Goal: Check status: Check status

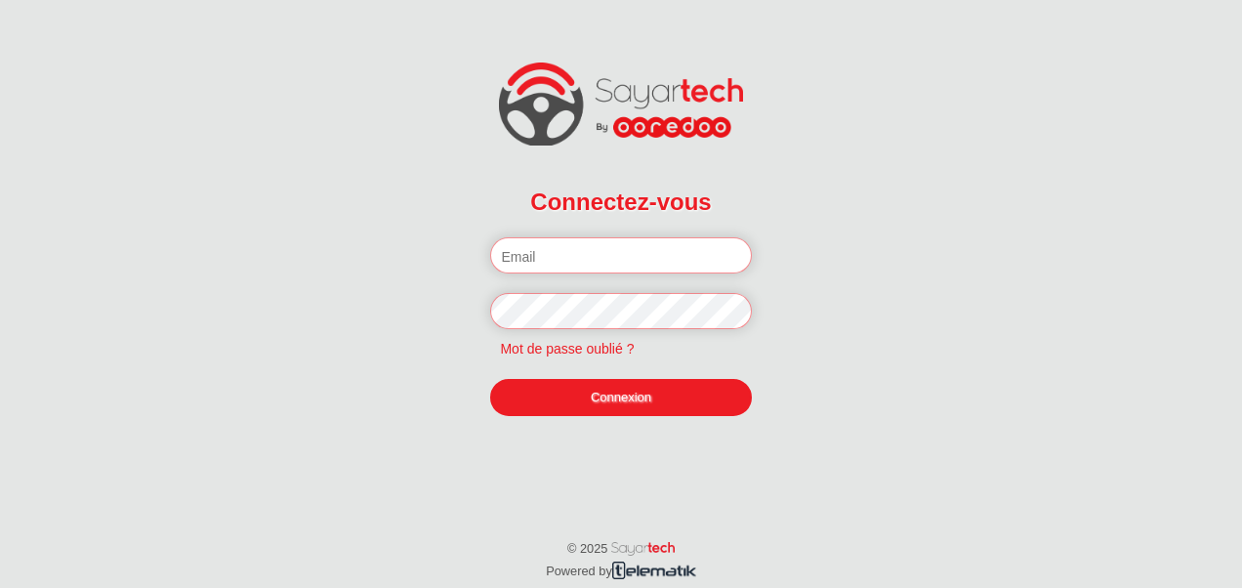
type input "[PERSON_NAME][EMAIL_ADDRESS][DOMAIN_NAME]"
click at [571, 403] on link "Connexion" at bounding box center [620, 397] width 261 height 37
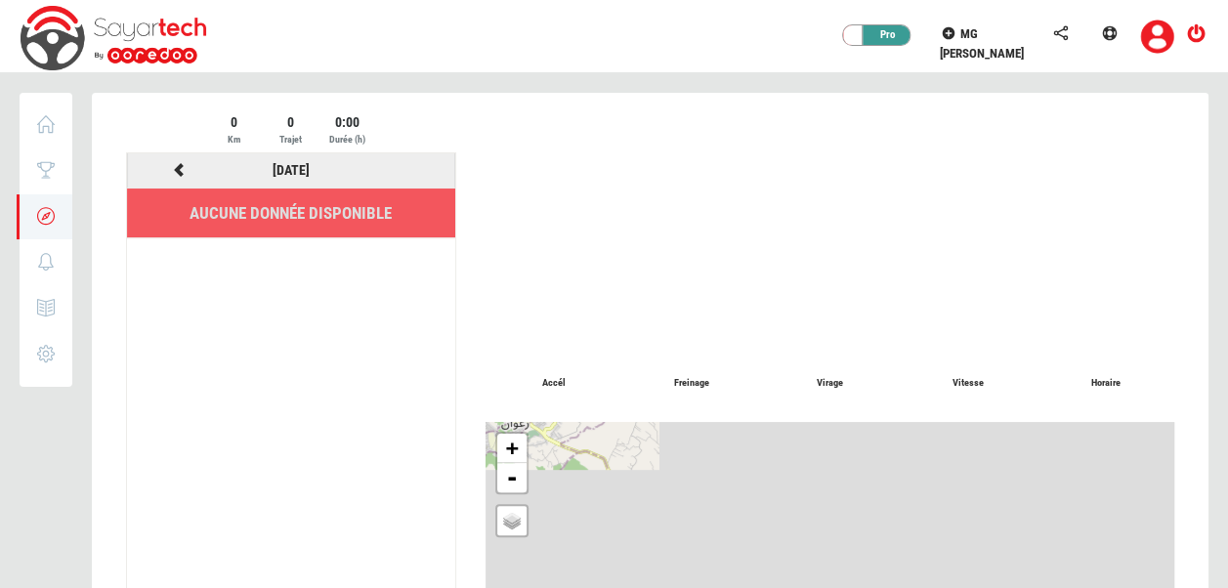
click at [189, 168] on div at bounding box center [179, 170] width 112 height 24
click at [182, 167] on icon at bounding box center [180, 170] width 18 height 14
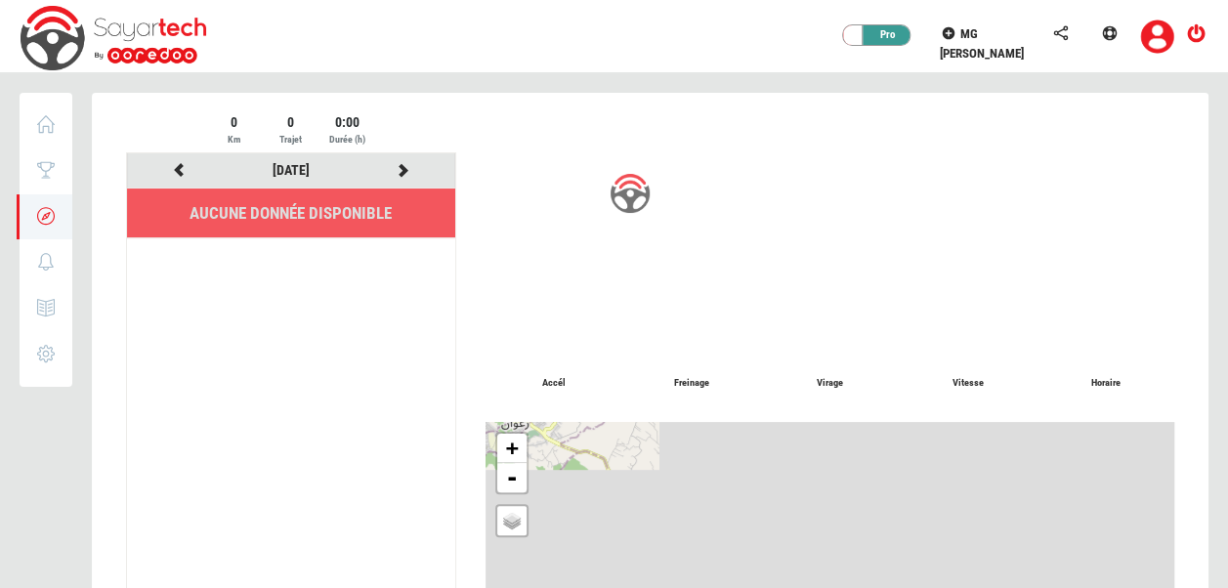
click at [182, 167] on div at bounding box center [650, 448] width 1116 height 710
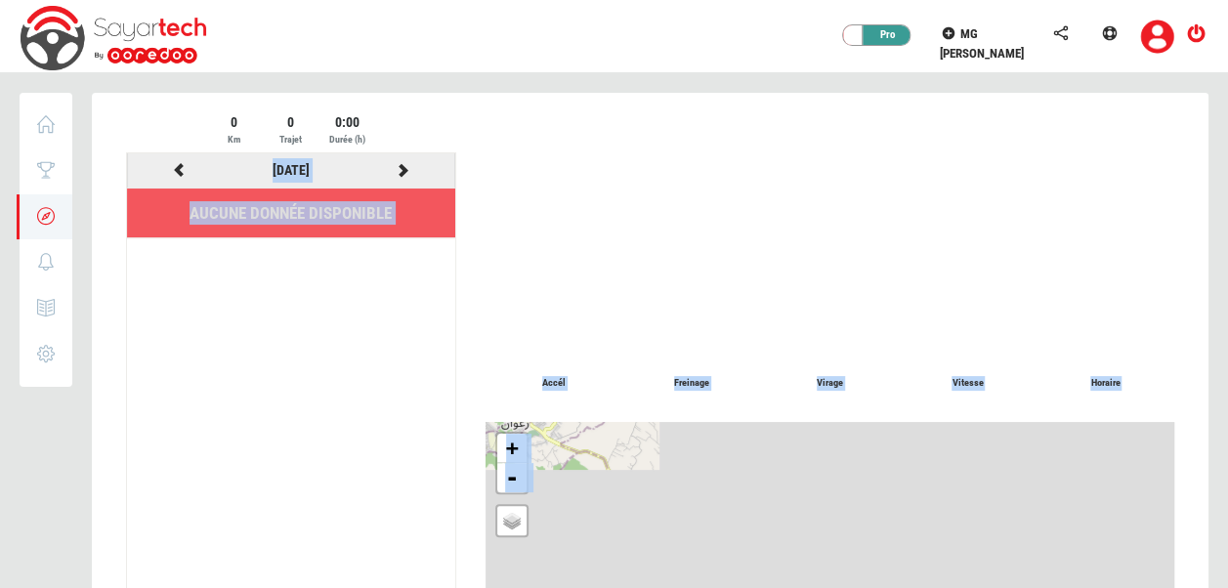
click at [182, 167] on icon at bounding box center [180, 170] width 18 height 14
click at [278, 165] on link "16/08/2025" at bounding box center [290, 170] width 37 height 16
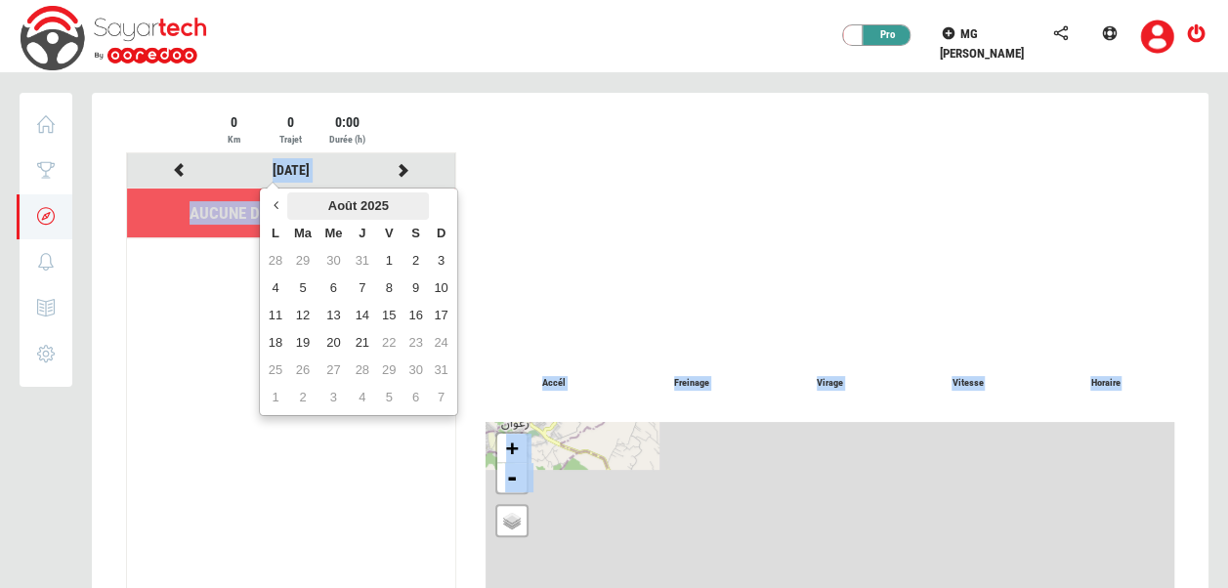
click at [338, 199] on th "Août 2025" at bounding box center [358, 205] width 142 height 27
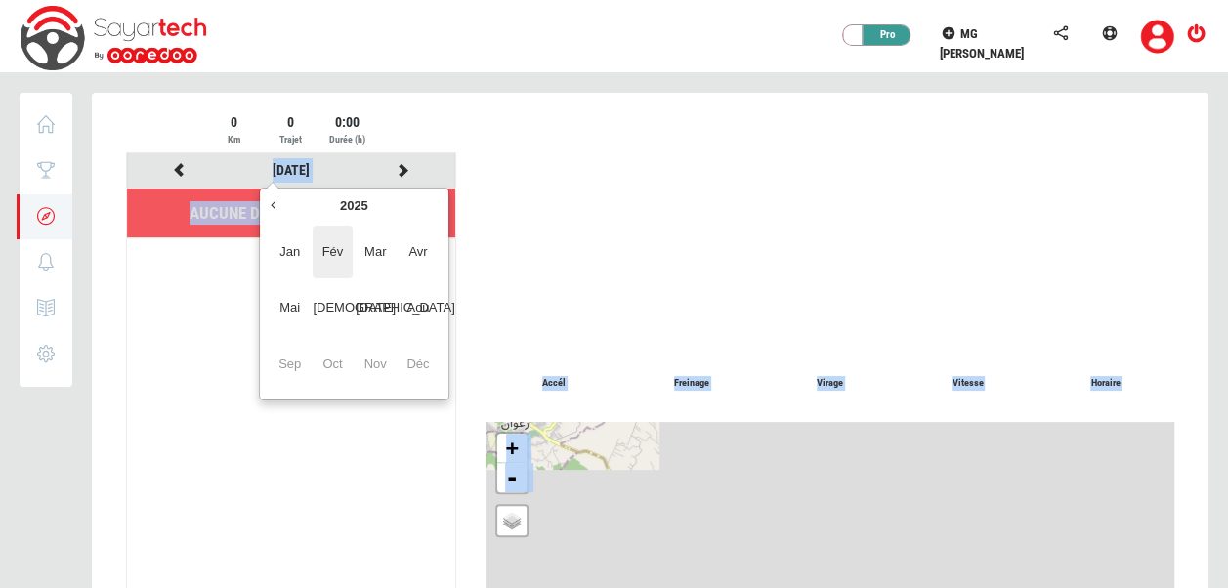
click at [345, 257] on span "Fév" at bounding box center [331, 252] width 39 height 53
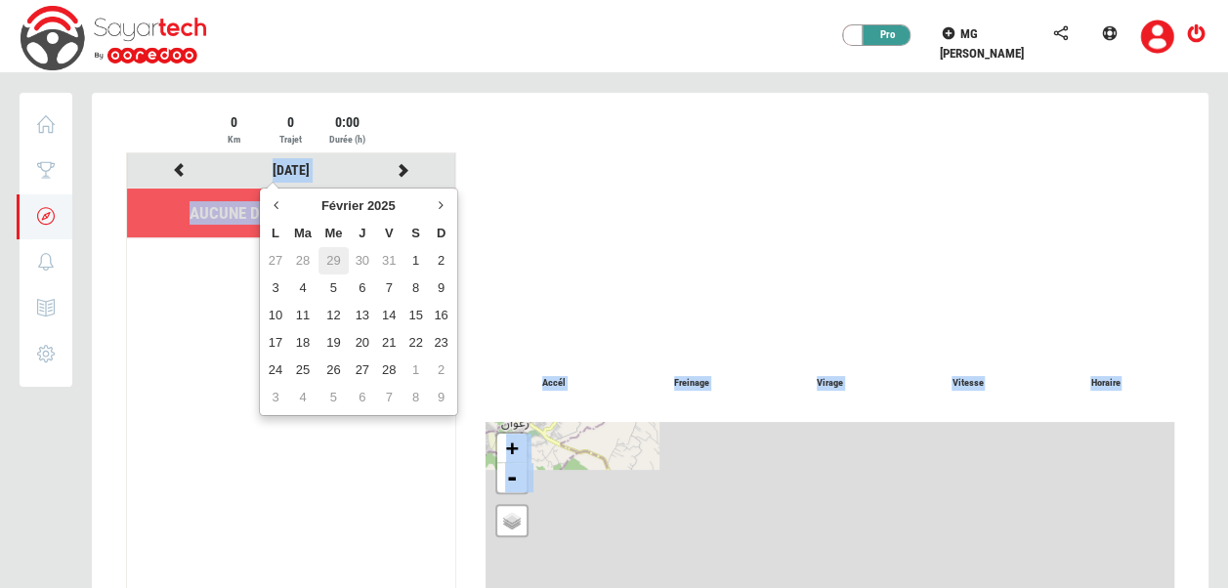
click at [320, 252] on td "29" at bounding box center [333, 260] width 30 height 27
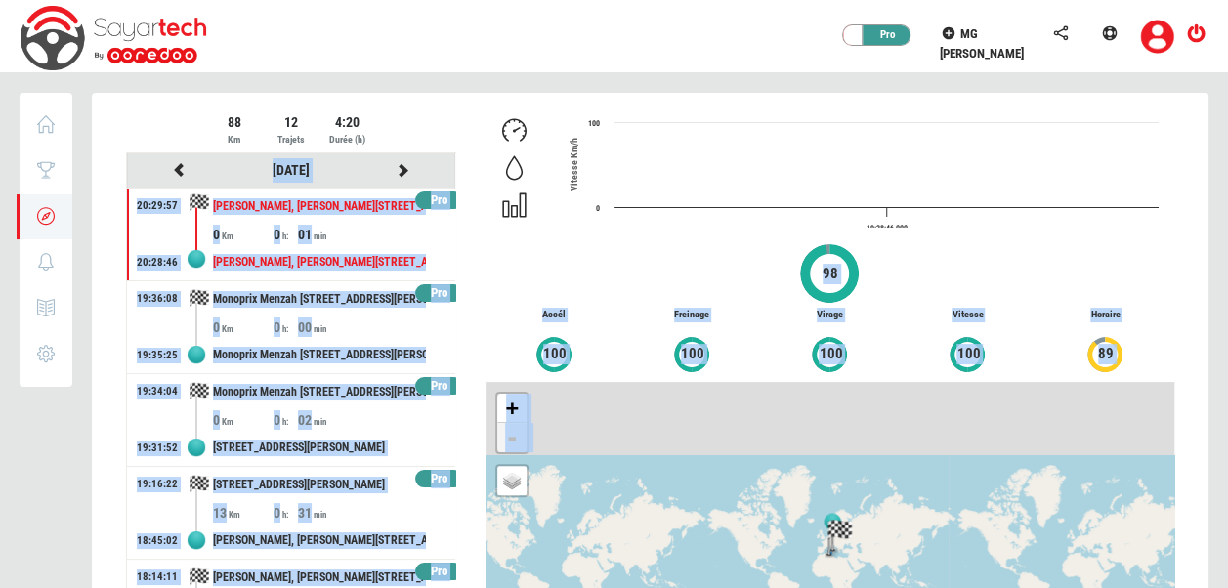
click at [471, 132] on div "Created with Highcharts 12.3.0 19:28:46,000 0 100 Vitesse Km/h 98 Accél 100 Fre…" at bounding box center [830, 417] width 718 height 611
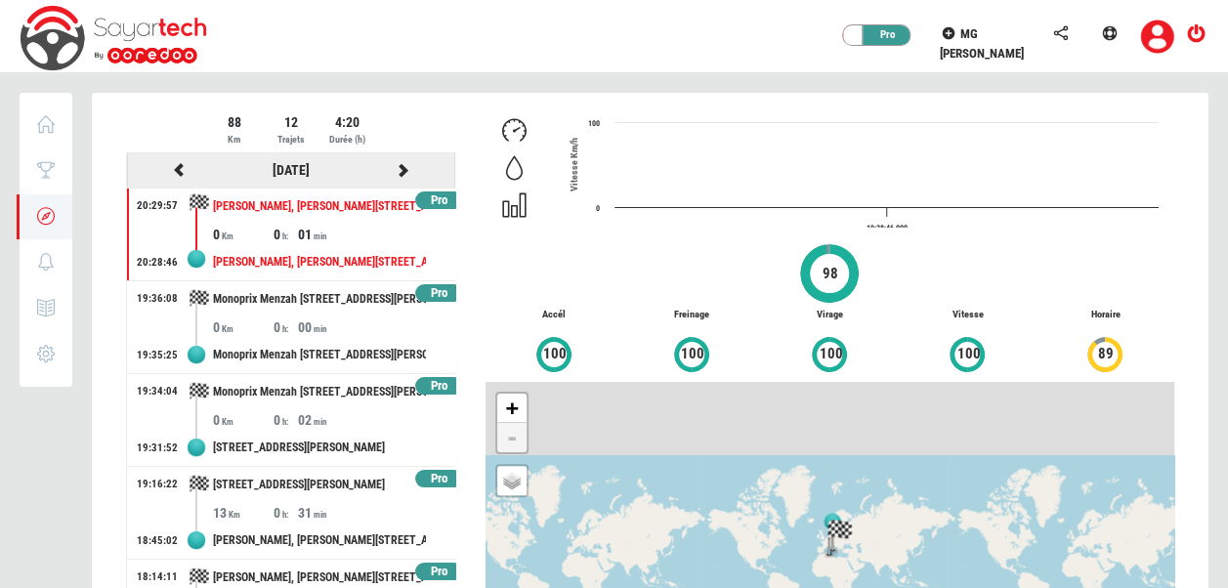
click at [395, 168] on icon at bounding box center [404, 170] width 18 height 14
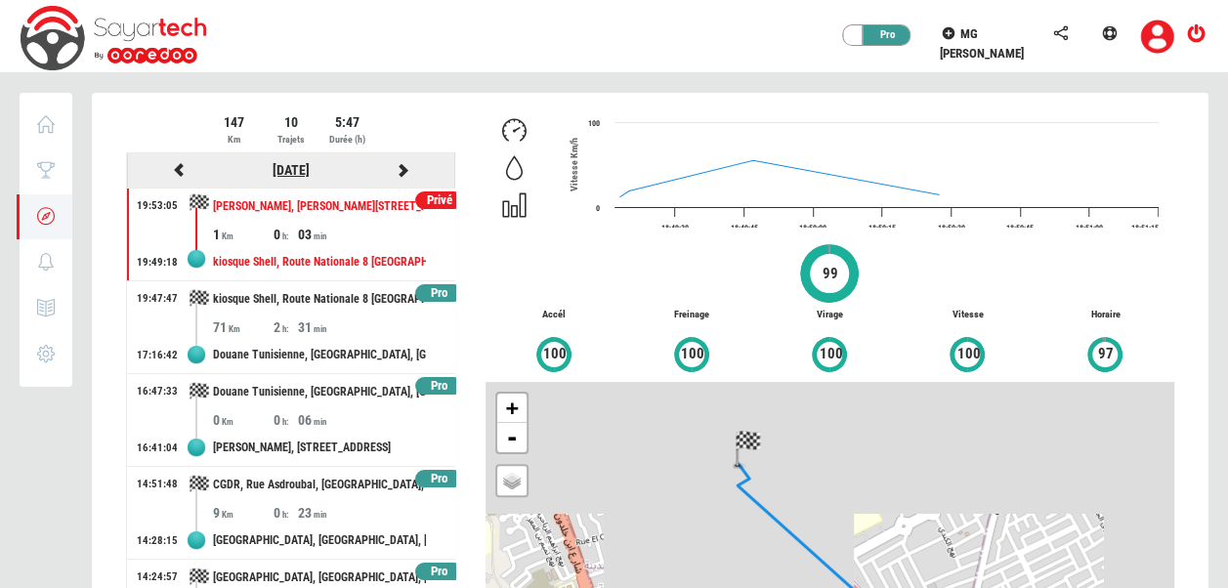
click at [284, 175] on link "30/01/2025" at bounding box center [290, 170] width 37 height 16
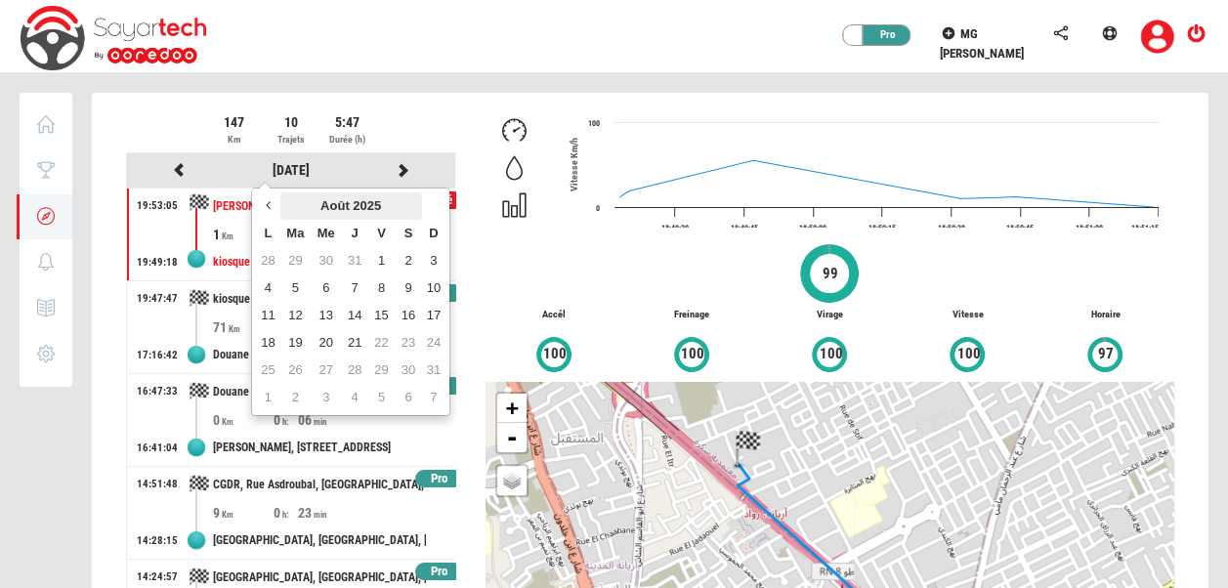
click at [304, 218] on th "Août 2025" at bounding box center [351, 205] width 142 height 27
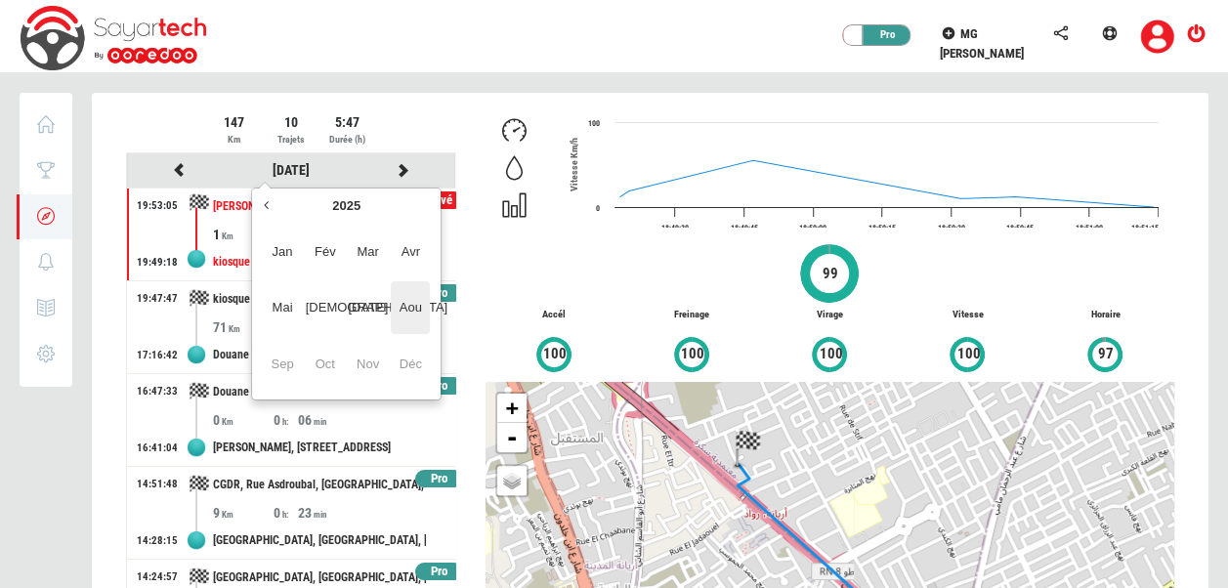
click at [393, 307] on span "Aou" at bounding box center [410, 307] width 39 height 53
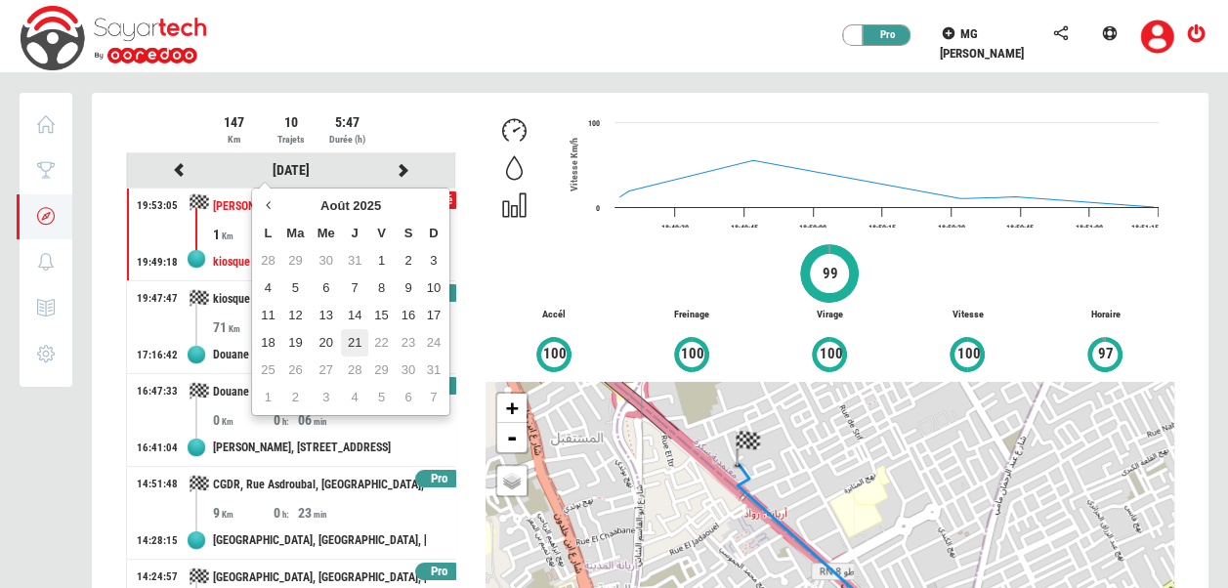
click at [351, 330] on td "21" at bounding box center [354, 342] width 26 height 27
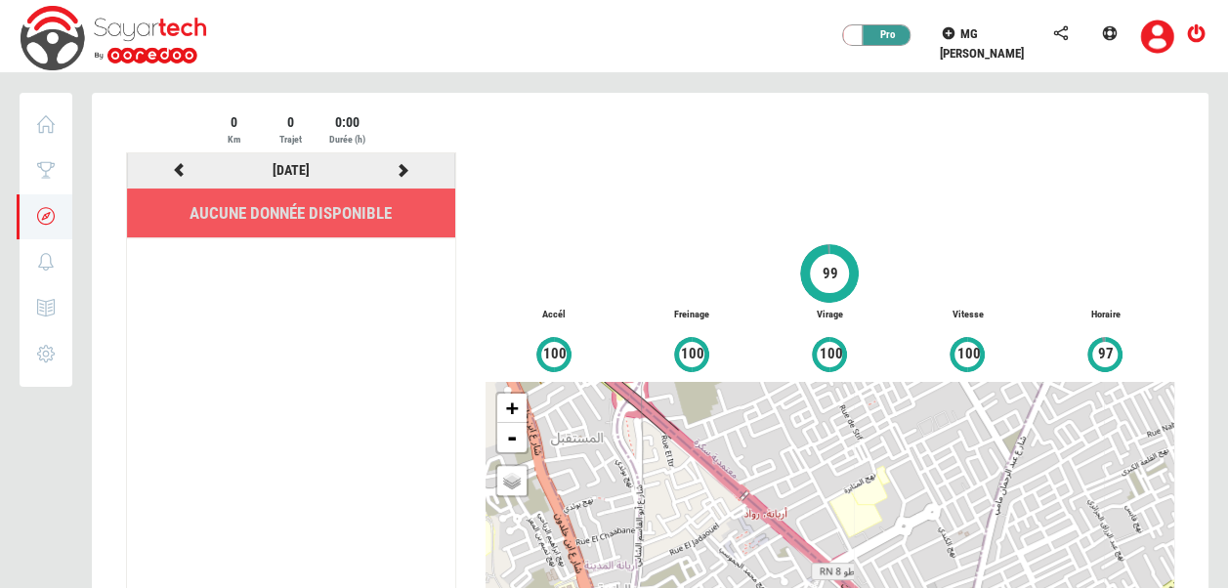
click at [173, 168] on icon at bounding box center [180, 170] width 18 height 14
click at [402, 170] on icon at bounding box center [404, 170] width 18 height 14
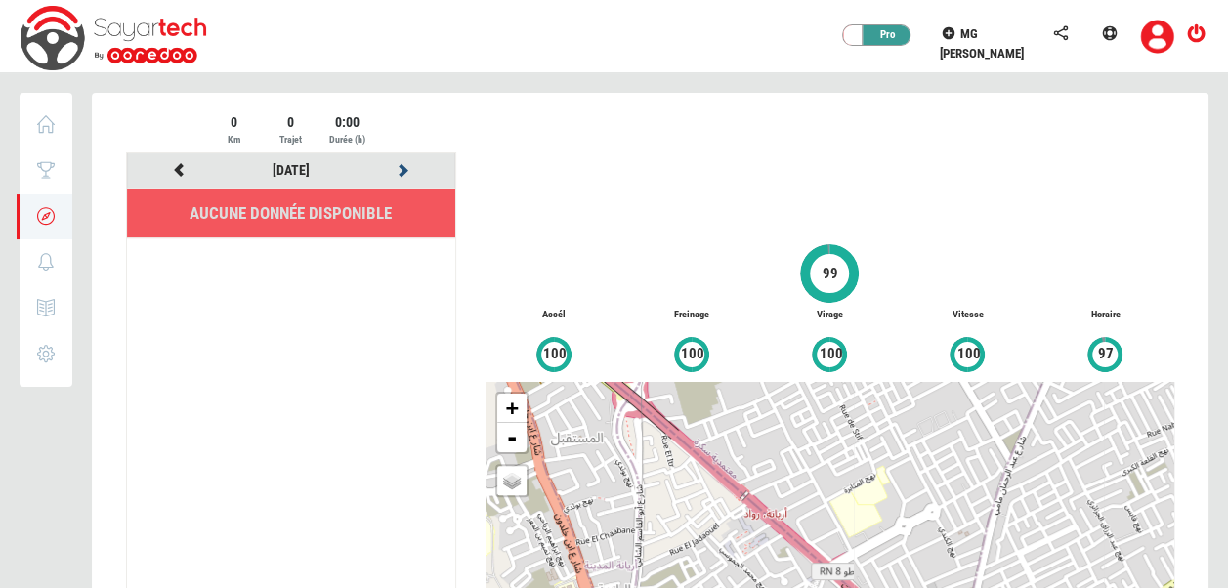
click at [402, 170] on icon at bounding box center [404, 170] width 18 height 14
click at [402, 172] on icon at bounding box center [404, 170] width 18 height 14
click at [187, 165] on div at bounding box center [179, 170] width 112 height 24
click at [178, 171] on icon at bounding box center [180, 170] width 18 height 14
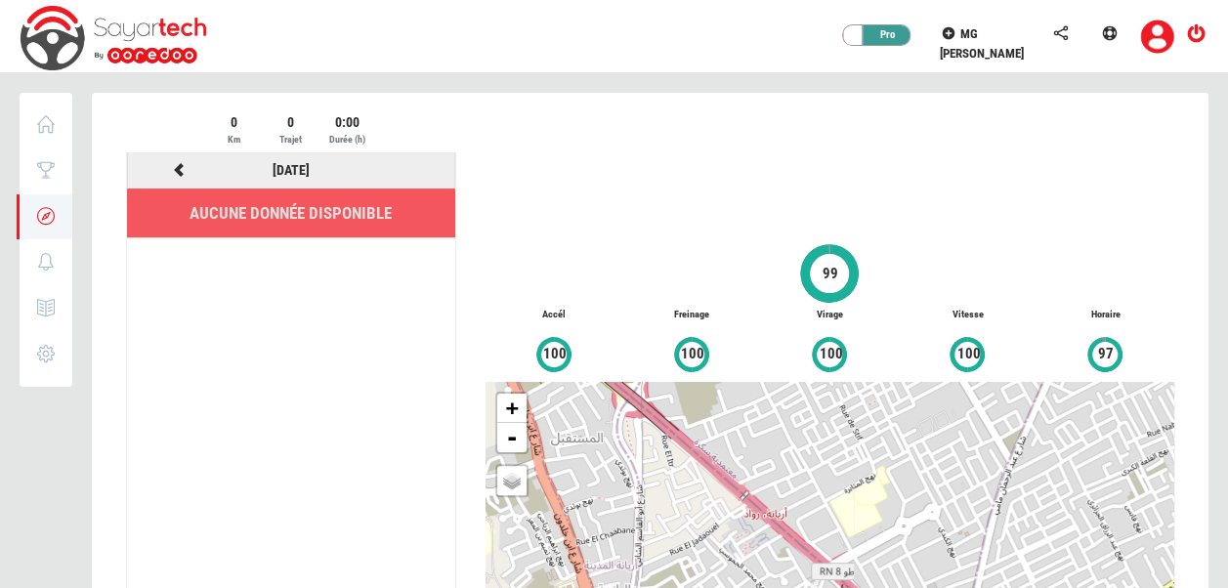
click at [178, 171] on icon at bounding box center [180, 170] width 18 height 14
click at [272, 167] on link "20/08/2025" at bounding box center [290, 170] width 37 height 16
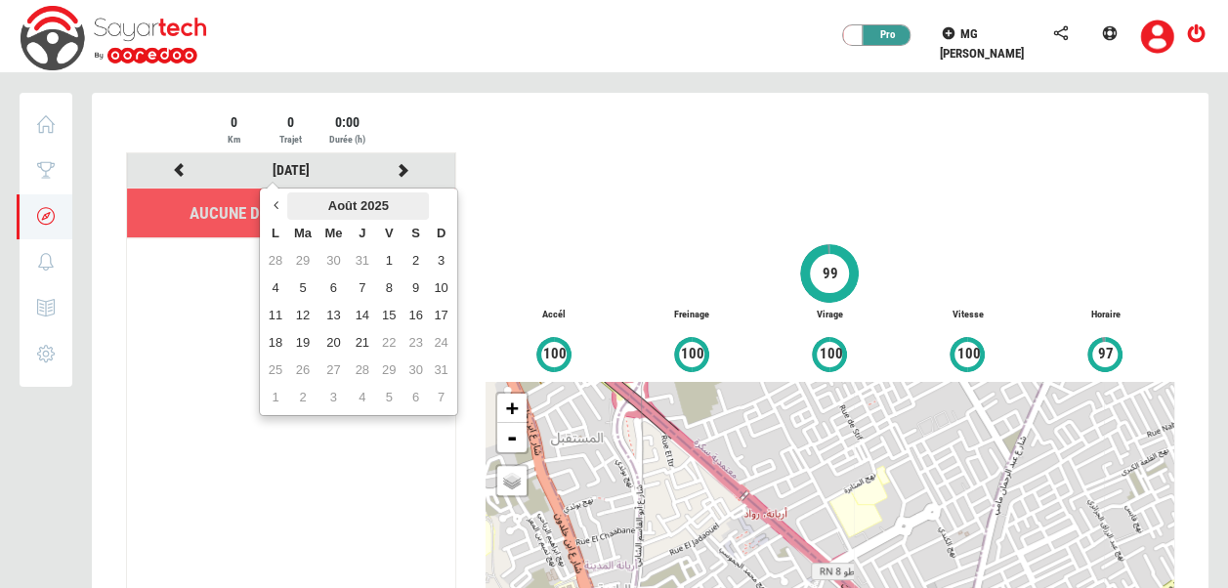
click at [307, 200] on th "Août 2025" at bounding box center [358, 205] width 142 height 27
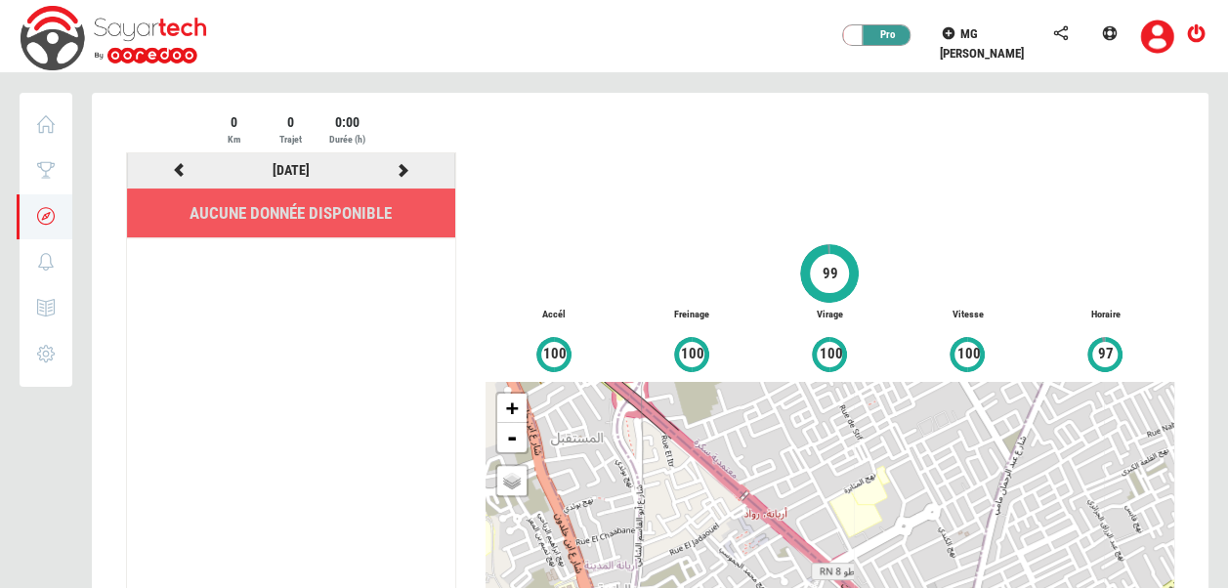
click at [407, 163] on icon at bounding box center [404, 170] width 18 height 14
click at [407, 161] on div at bounding box center [650, 428] width 1116 height 670
click at [407, 161] on div "21/08/2025" at bounding box center [291, 170] width 336 height 24
click at [404, 165] on div "21/08/2025" at bounding box center [291, 170] width 336 height 24
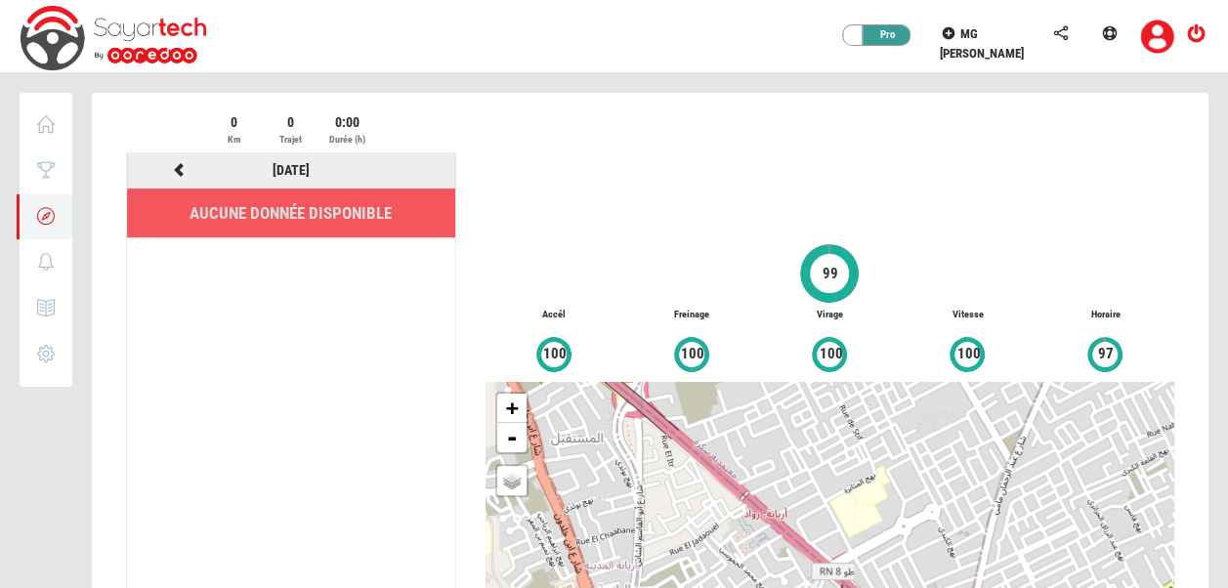
click at [185, 174] on icon at bounding box center [180, 170] width 18 height 14
drag, startPoint x: 229, startPoint y: 121, endPoint x: 385, endPoint y: 133, distance: 156.7
click at [385, 133] on div "0 Km 0 Trajet 0:00 Durée (h)" at bounding box center [291, 132] width 330 height 40
drag, startPoint x: 364, startPoint y: 124, endPoint x: 207, endPoint y: 107, distance: 158.1
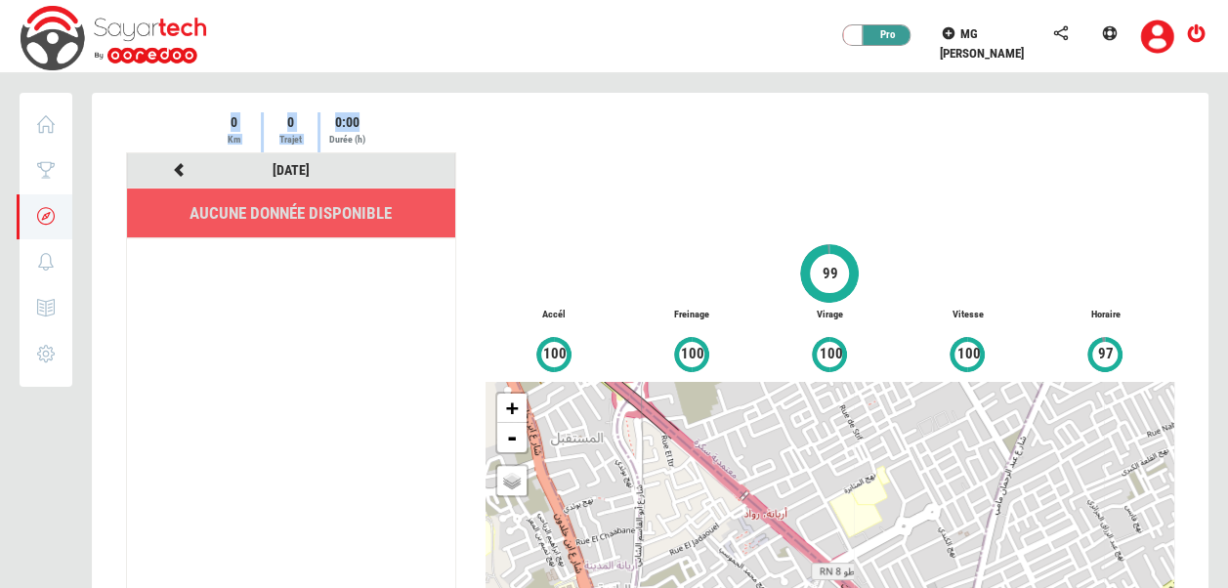
click at [207, 107] on div "0 Km 0 Trajet 0:00 Durée (h) 21/08/2025 Aucune donnée disponible 99 Accél +" at bounding box center [649, 413] width 1077 height 619
drag, startPoint x: 229, startPoint y: 127, endPoint x: 399, endPoint y: 130, distance: 170.9
click at [399, 130] on div "0 Km 0 Trajet 0:00 Durée (h)" at bounding box center [291, 132] width 330 height 40
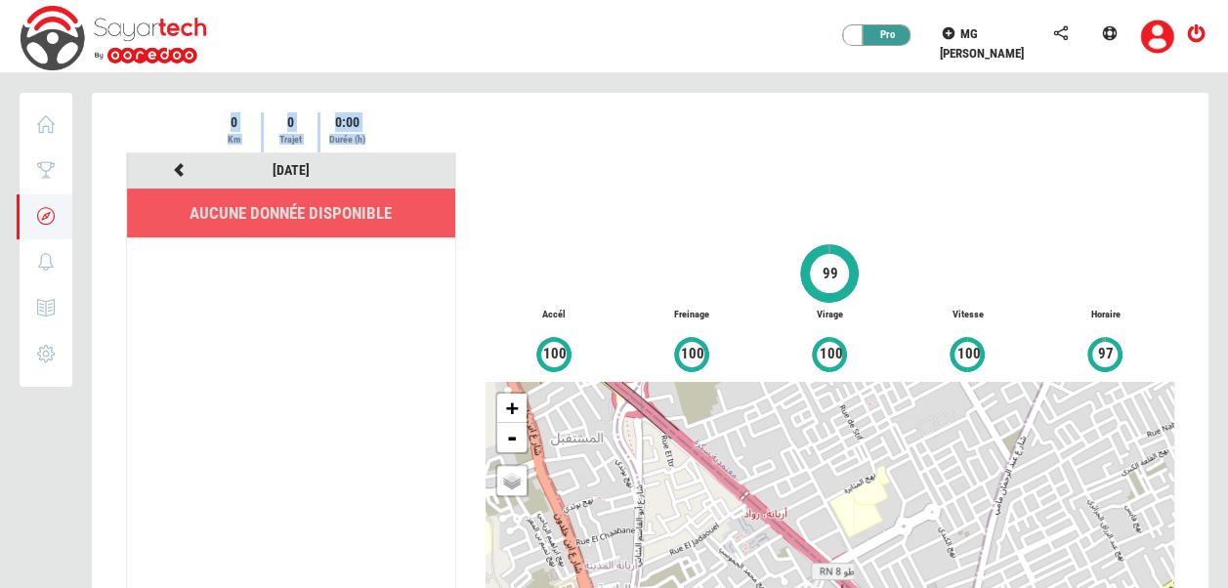
drag, startPoint x: 383, startPoint y: 137, endPoint x: 213, endPoint y: 99, distance: 174.1
click at [213, 99] on div "0 Km 0 Trajet 0:00 Durée (h) 21/08/2025 Aucune donnée disponible 99 +" at bounding box center [650, 415] width 1116 height 645
drag, startPoint x: 213, startPoint y: 99, endPoint x: 178, endPoint y: 145, distance: 57.8
click at [178, 145] on div "0 Km 0 Trajet 0:00 Durée (h)" at bounding box center [291, 132] width 330 height 40
drag, startPoint x: 348, startPoint y: 137, endPoint x: 337, endPoint y: 138, distance: 10.8
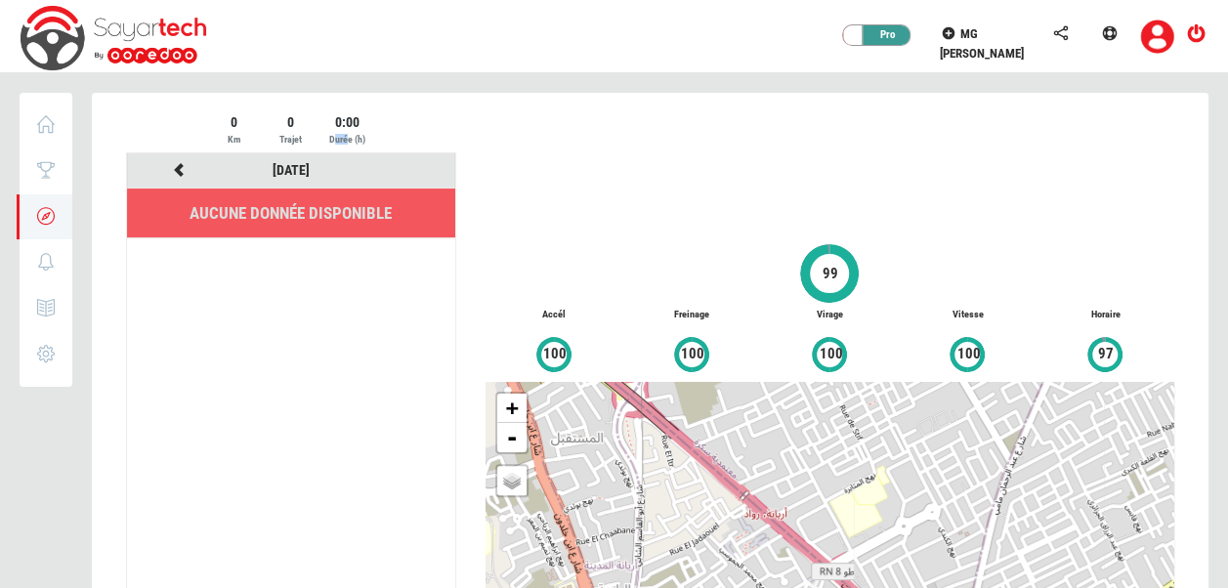
click at [337, 138] on div "Durée (h)" at bounding box center [347, 140] width 54 height 16
click at [369, 125] on div "0:00" at bounding box center [347, 122] width 54 height 20
drag, startPoint x: 367, startPoint y: 133, endPoint x: 219, endPoint y: 96, distance: 153.0
click at [219, 96] on div "0 Km 0 Trajet 0:00 Durée (h) 21/08/2025 Aucune donnée disponible 99 +" at bounding box center [650, 415] width 1116 height 645
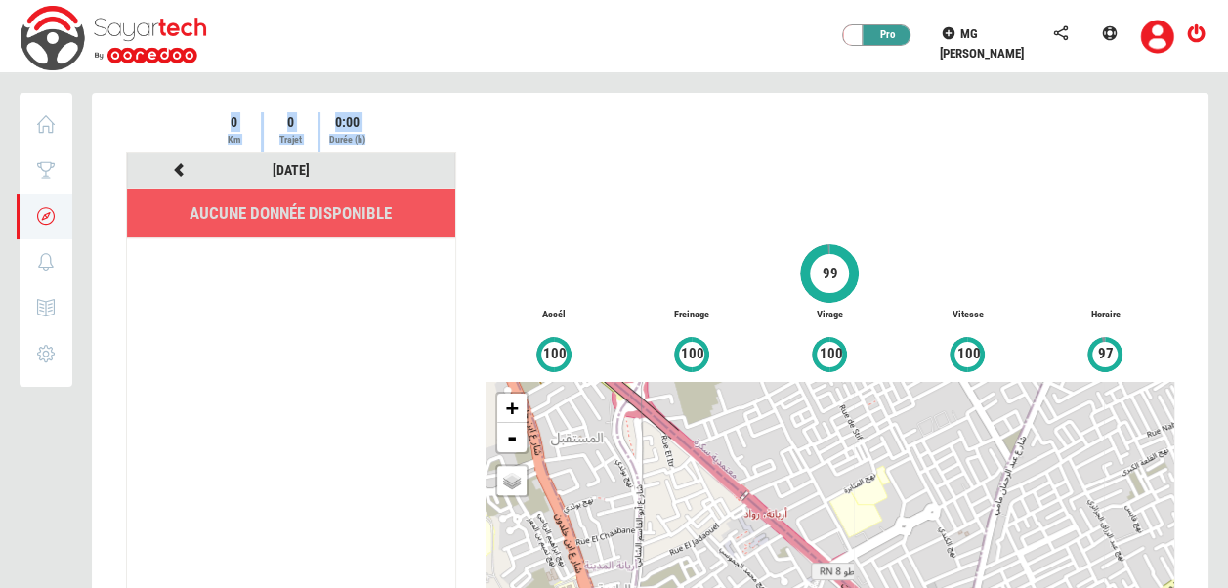
drag, startPoint x: 219, startPoint y: 96, endPoint x: 209, endPoint y: 116, distance: 22.7
click at [209, 116] on div "0" at bounding box center [234, 122] width 54 height 20
click at [471, 115] on div "99 Accél 100 Freinage 100 Virage 100 Vitesse 100 Horaire 97 + - OSM Map Google …" at bounding box center [830, 417] width 718 height 611
